Goal: Task Accomplishment & Management: Manage account settings

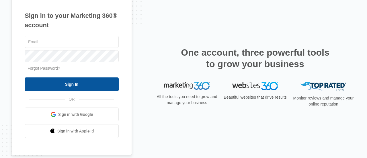
type input "[EMAIL_ADDRESS][DOMAIN_NAME]"
drag, startPoint x: 71, startPoint y: 85, endPoint x: 90, endPoint y: 78, distance: 20.2
click at [71, 85] on input "Sign In" at bounding box center [72, 84] width 94 height 14
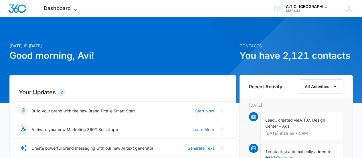
click at [68, 8] on span "Dashboard" at bounding box center [57, 8] width 27 height 6
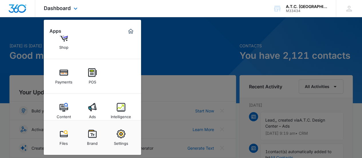
scroll to position [66, 0]
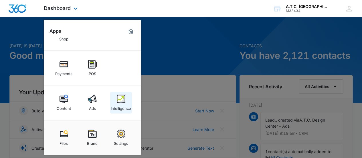
click at [120, 99] on img at bounding box center [121, 99] width 9 height 9
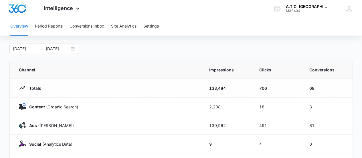
scroll to position [29, 0]
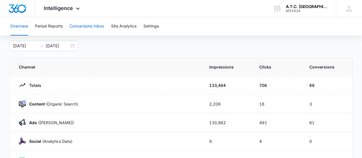
click at [85, 25] on button "Conversions Inbox" at bounding box center [87, 26] width 35 height 18
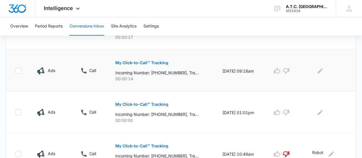
scroll to position [143, 0]
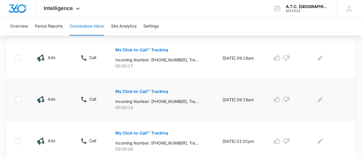
click at [145, 92] on p "My Click-to-Call™ Tracking" at bounding box center [141, 91] width 53 height 4
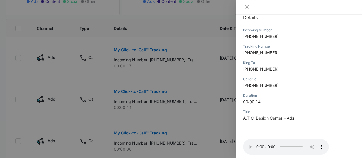
scroll to position [97, 0]
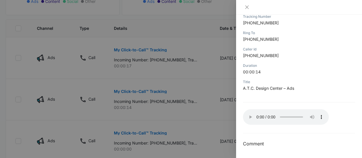
click at [134, 48] on div at bounding box center [181, 79] width 362 height 158
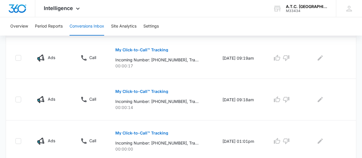
click at [134, 50] on p "My Click-to-Call™ Tracking" at bounding box center [141, 50] width 53 height 4
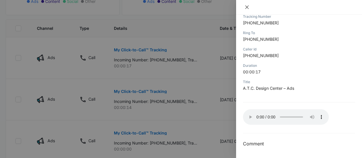
click at [249, 7] on icon "close" at bounding box center [247, 7] width 5 height 5
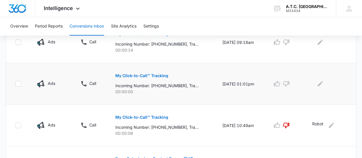
scroll to position [172, 0]
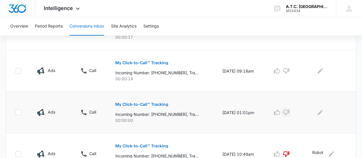
click at [290, 112] on icon "button" at bounding box center [286, 112] width 7 height 7
click at [322, 113] on icon "Edit Comments" at bounding box center [320, 112] width 5 height 5
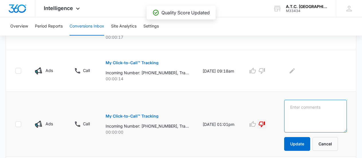
click at [307, 115] on textarea at bounding box center [315, 116] width 63 height 33
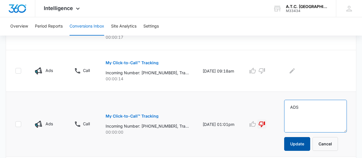
type textarea "ADS"
drag, startPoint x: 307, startPoint y: 145, endPoint x: 303, endPoint y: 140, distance: 5.7
click at [306, 145] on button "Update" at bounding box center [297, 144] width 26 height 14
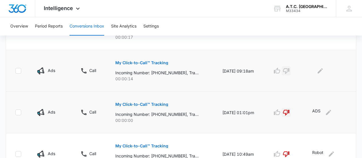
click at [289, 72] on icon "button" at bounding box center [286, 71] width 6 height 6
click at [319, 69] on icon "Edit Comments" at bounding box center [320, 70] width 7 height 7
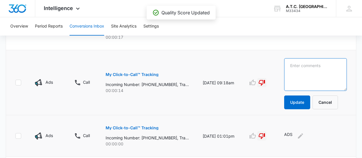
click at [309, 75] on textarea at bounding box center [315, 74] width 63 height 33
type textarea "ADS"
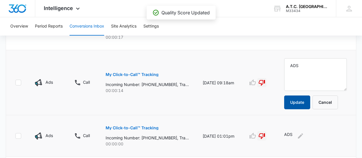
click at [306, 103] on button "Update" at bounding box center [297, 102] width 26 height 14
click at [299, 103] on button "Update" at bounding box center [297, 102] width 26 height 14
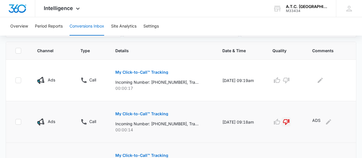
scroll to position [115, 0]
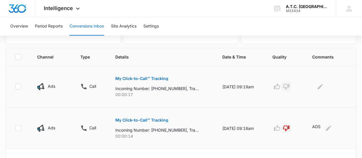
click at [289, 87] on icon "button" at bounding box center [286, 87] width 6 height 6
click at [319, 88] on icon "Edit Comments" at bounding box center [320, 86] width 7 height 7
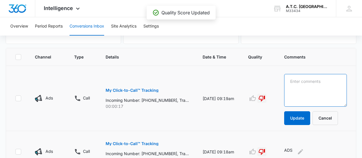
click at [317, 89] on textarea at bounding box center [315, 90] width 63 height 33
type textarea "ADS"
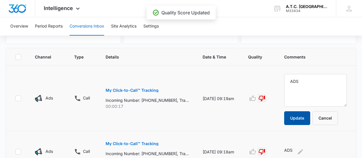
click at [304, 119] on button "Update" at bounding box center [297, 118] width 26 height 14
